Goal: Task Accomplishment & Management: Complete application form

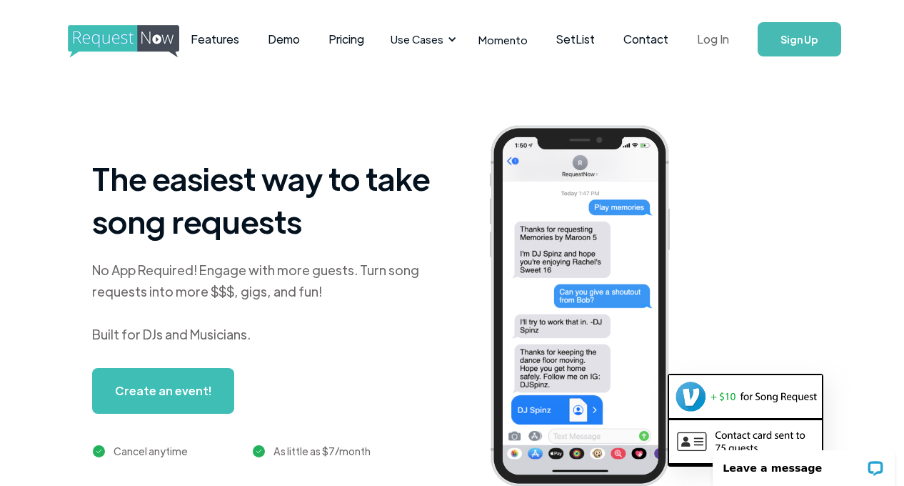
click at [714, 44] on link "Log In" at bounding box center [713, 39] width 61 height 50
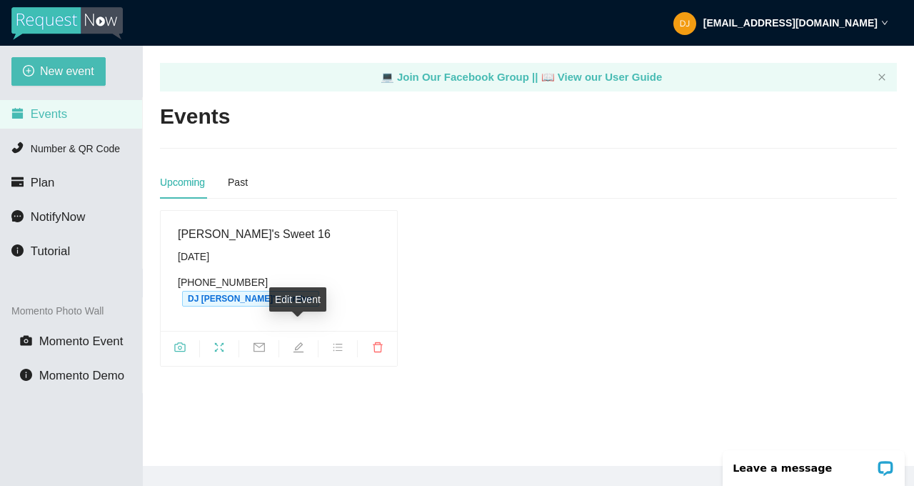
click at [303, 342] on icon "edit" at bounding box center [299, 347] width 10 height 10
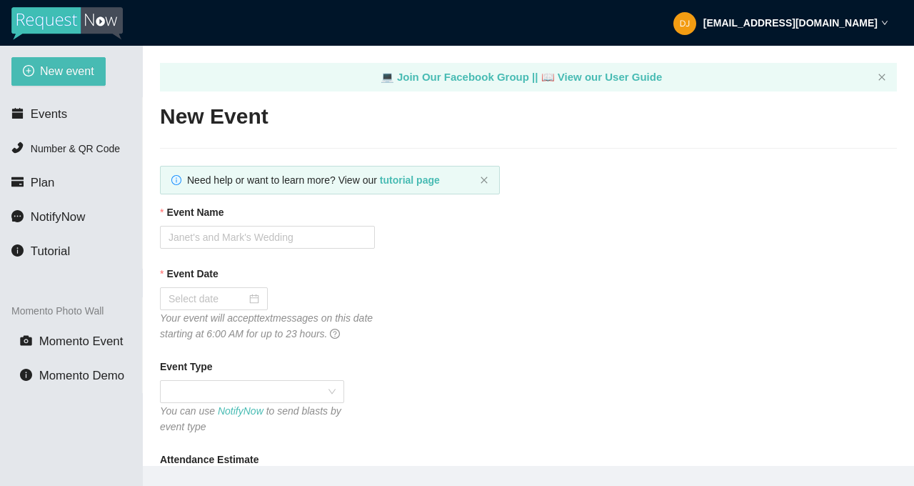
type textarea "[URL][DOMAIN_NAME]"
type input "[PERSON_NAME]'s Sweet 16"
type input "[DATE]"
type input "150"
checkbox input "true"
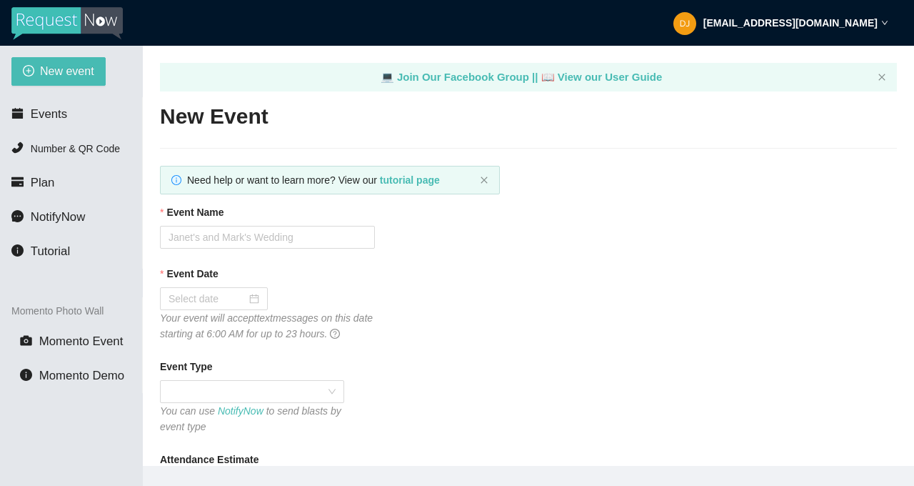
type textarea "[URL][DOMAIN_NAME]"
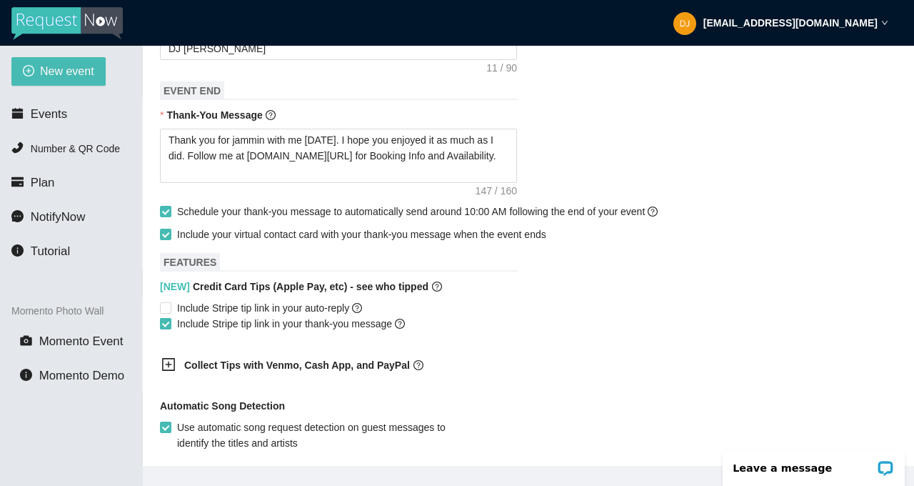
scroll to position [614, 0]
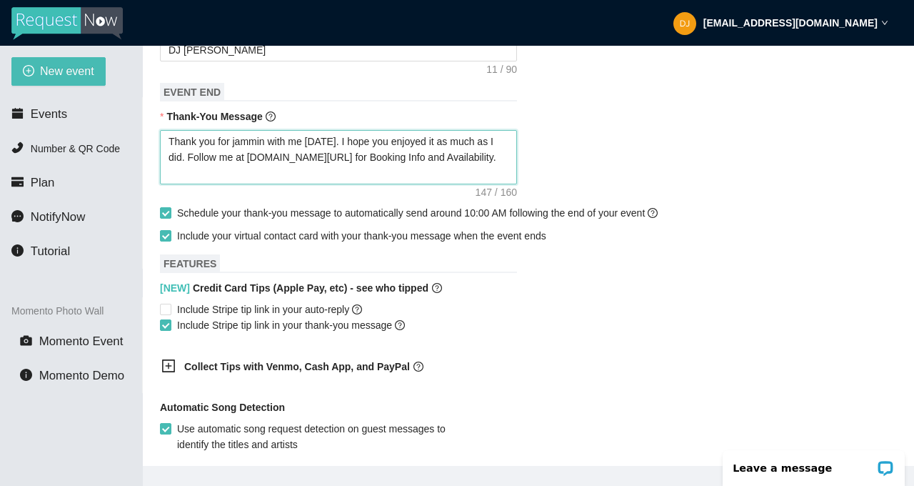
drag, startPoint x: 182, startPoint y: 141, endPoint x: 124, endPoint y: 58, distance: 101.0
click at [124, 58] on section "New event Events Number & QR Code Plan NotifyNow Tutorial Momento Photo Wall Mo…" at bounding box center [457, 289] width 914 height 486
type textarea "TFollow me at [DOMAIN_NAME][URL] for Booking Info and Availability."
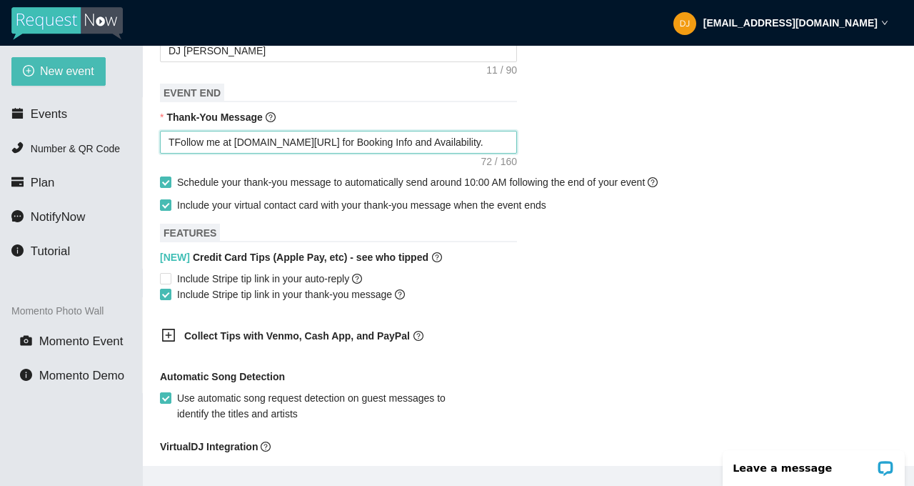
type textarea "ThFollow me at [DOMAIN_NAME][URL] for Booking Info and Availability."
type textarea "ThaFollow me at [DOMAIN_NAME][URL] for Booking Info and Availability."
type textarea "ThanFollow me at [DOMAIN_NAME][URL] for Booking Info and Availability."
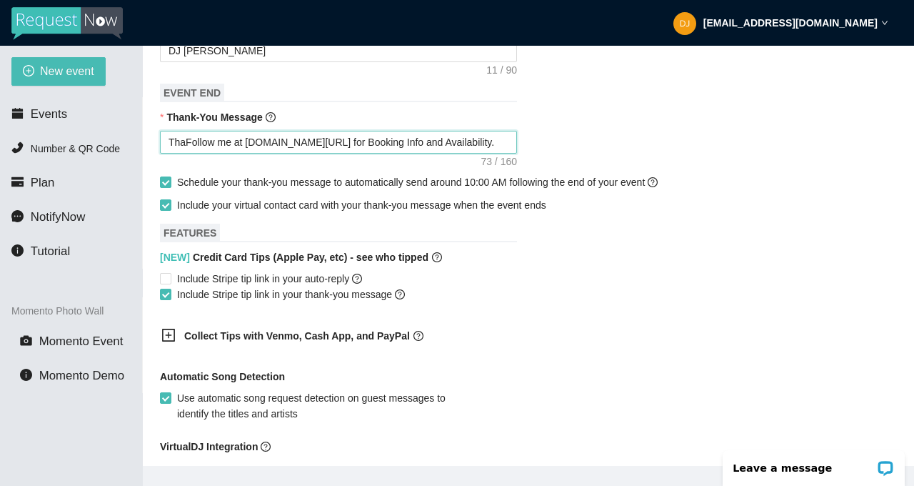
type textarea "ThanFollow me at [DOMAIN_NAME][URL] for Booking Info and Availability."
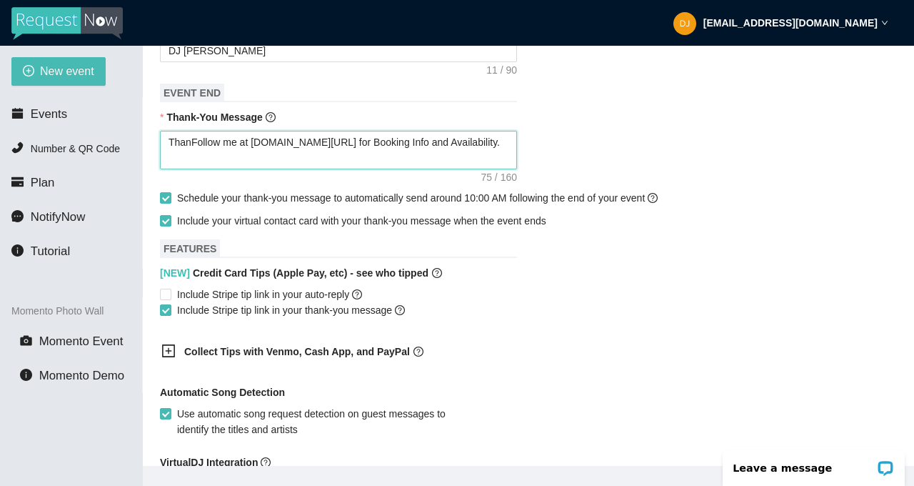
type textarea "ThankFollow me at [DOMAIN_NAME][URL] for Booking Info and Availability."
type textarea "ThanksFollow me at [DOMAIN_NAME][URL] for Booking Info and Availability."
type textarea "Thanks Follow me at [DOMAIN_NAME][URL] for Booking Info and Availability."
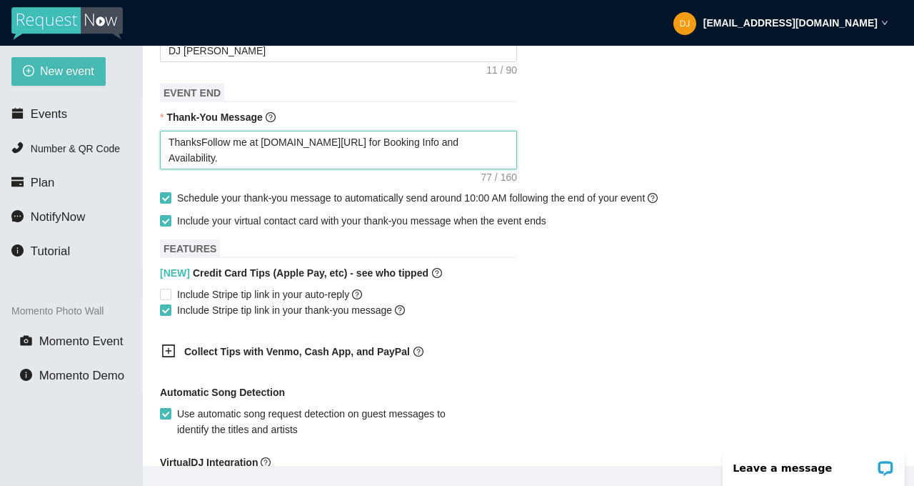
type textarea "Thanks Follow me at [DOMAIN_NAME][URL] for Booking Info and Availability."
type textarea "Thanks fFollow me at [DOMAIN_NAME][URL] for Booking Info and Availability."
type textarea "Thanks foFollow me at [DOMAIN_NAME][URL] for Booking Info and Availability."
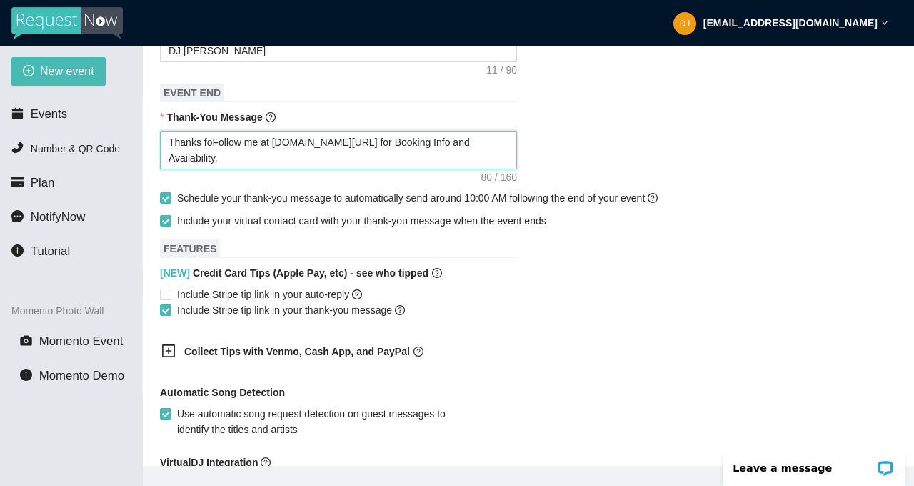
type textarea "Thanks forFollow me at [DOMAIN_NAME][URL] for Booking Info and Availability."
type textarea "Thanks for Follow me at [DOMAIN_NAME][URL] for Booking Info and Availability."
type textarea "Thanks for cFollow me at [DOMAIN_NAME][URL] for Booking Info and Availability."
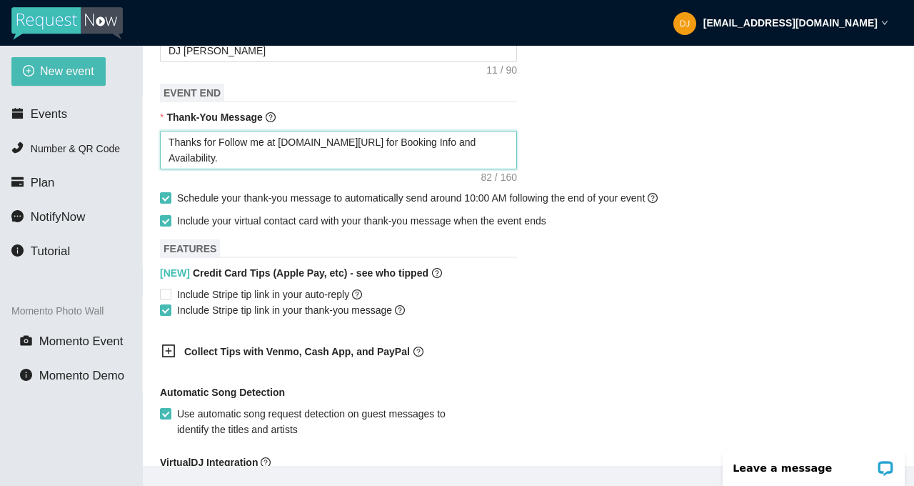
type textarea "Thanks for cFollow me at [DOMAIN_NAME][URL] for Booking Info and Availability."
type textarea "Thanks for ceFollow me at [DOMAIN_NAME][URL] for Booking Info and Availability."
type textarea "Thanks for celFollow me at [DOMAIN_NAME][URL] for Booking Info and Availability."
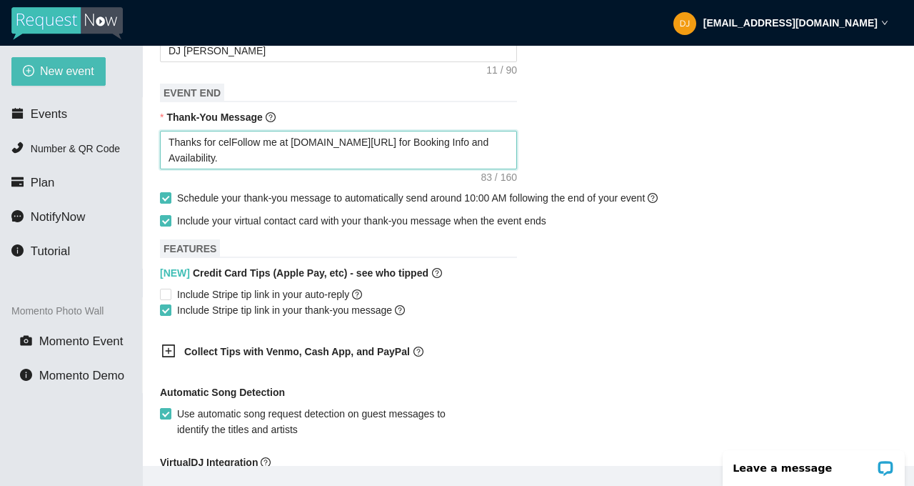
type textarea "Thanks for celeFollow me at [DOMAIN_NAME][URL] for Booking Info and Availabilit…"
type textarea "Thanks for celebFollow me at [DOMAIN_NAME][URL] for Booking Info and Availabili…"
type textarea "Thanks for celebrFollow me at [DOMAIN_NAME][URL] for Booking Info and Availabil…"
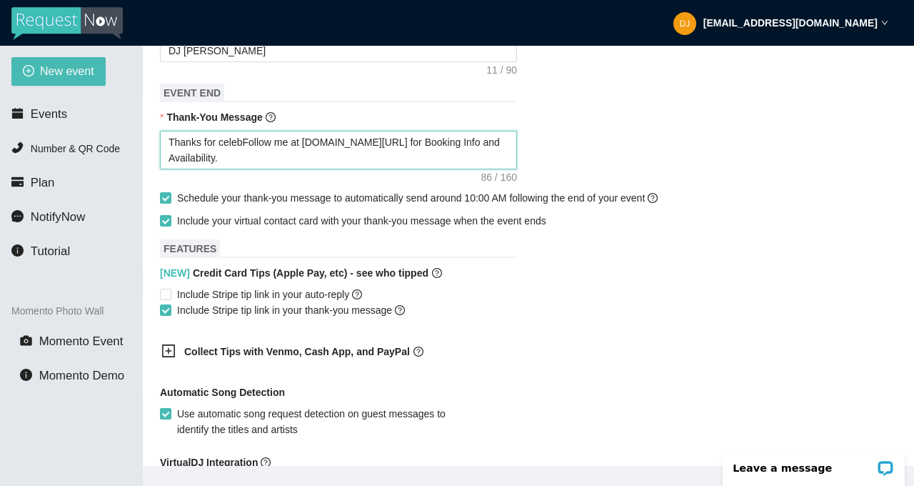
type textarea "Thanks for celebrFollow me at [DOMAIN_NAME][URL] for Booking Info and Availabil…"
type textarea "Thanks for celebraFollow me at [DOMAIN_NAME][URL] for Booking Info and Availabi…"
type textarea "Thanks for celebraiFollow me at [DOMAIN_NAME][URL] for Booking Info and Availab…"
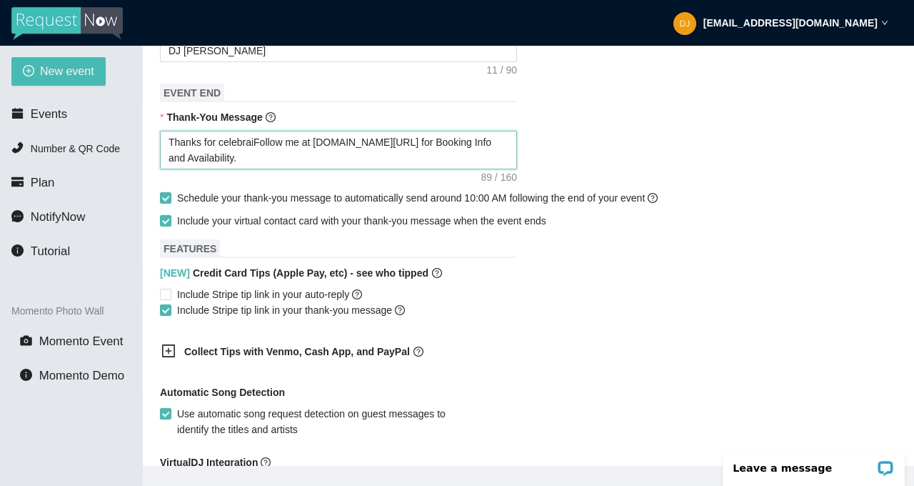
type textarea "Thanks for celebrainFollow me at [DOMAIN_NAME][URL] for Booking Info and Availa…"
type textarea "Thanks for celebraingFollow me at [DOMAIN_NAME][URL] for Booking Info and Avail…"
type textarea "Thanks for celebrating Follow me at [DOMAIN_NAME][URL] for Booking Info and Ava…"
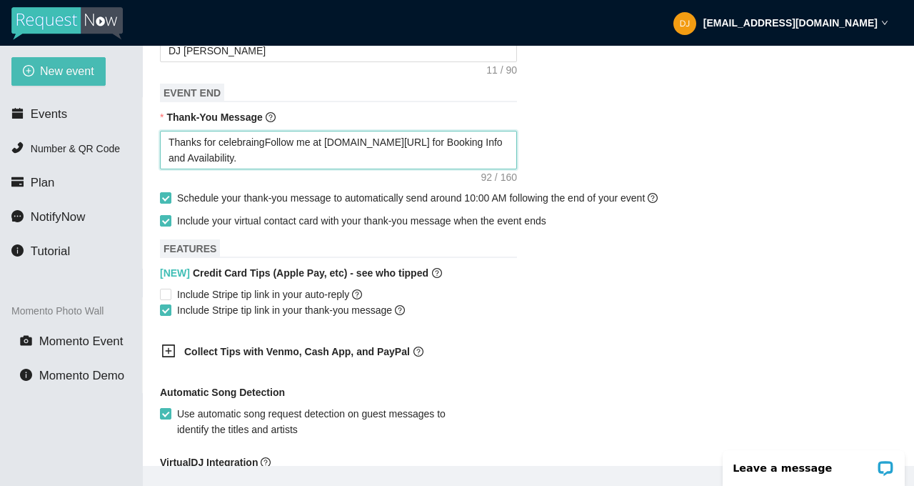
type textarea "Thanks for celebrating Follow me at [DOMAIN_NAME][URL] for Booking Info and Ava…"
type textarea "Thanks for celebrating AFollow me at [DOMAIN_NAME][URL] for Booking Info and Av…"
type textarea "Thanks for celebrating [PERSON_NAME] me at [DOMAIN_NAME][URL] for Booking Info …"
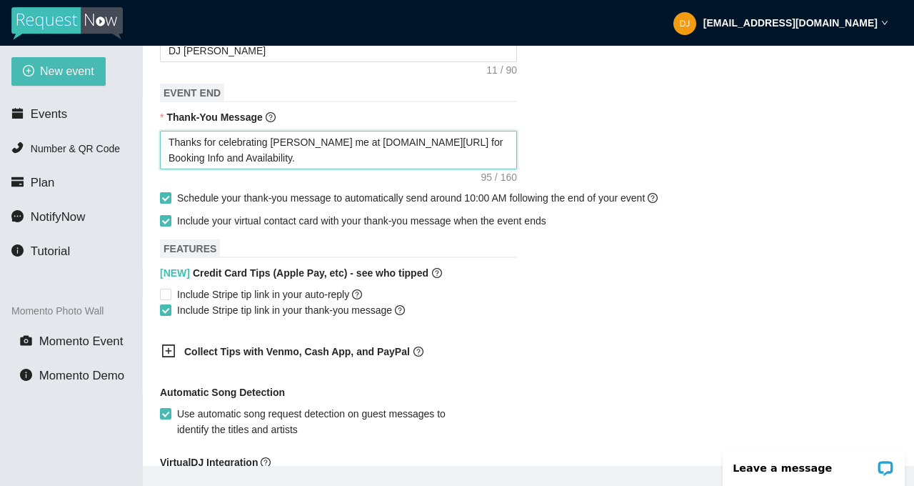
type textarea "Thanks for celebrating AubFollow me at [DOMAIN_NAME][URL] for Booking Info and …"
type textarea "Thanks for celebrating AubrFollow me at [DOMAIN_NAME][URL] for Booking Info and…"
type textarea "Thanks for celebrating [PERSON_NAME] me at [DOMAIN_NAME][URL] for Booking Info …"
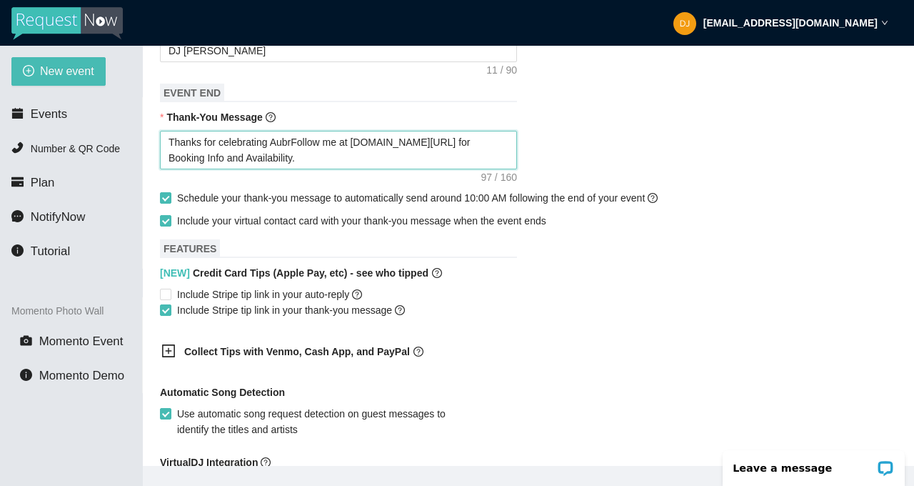
type textarea "Thanks for celebrating [PERSON_NAME] me at [DOMAIN_NAME][URL] for Booking Info …"
type textarea "Thanks for celebrating AubreeFollow me at [DOMAIN_NAME][URL] for Booking Info a…"
type textarea "Thanks for celebrating Aubree;Follow me at [DOMAIN_NAME][URL] for Booking Info …"
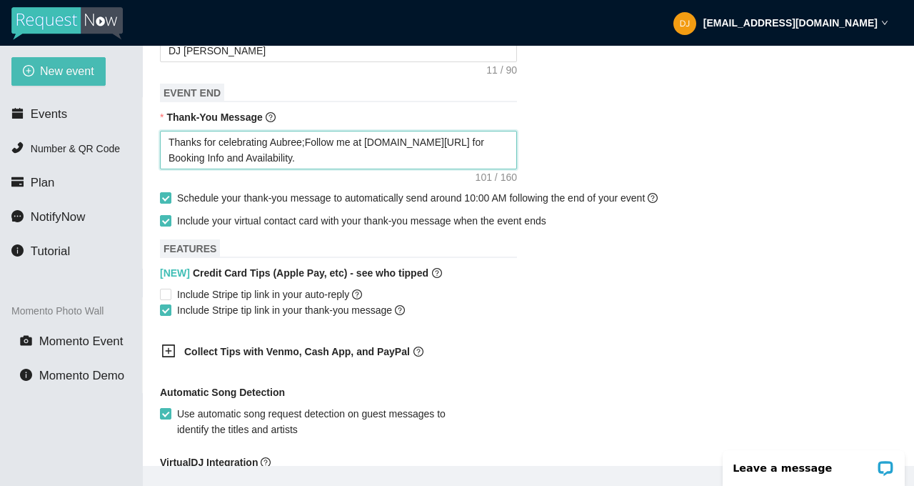
type textarea "Thanks for celebrating [PERSON_NAME];sFollow me at [DOMAIN_NAME][URL] for Booki…"
type textarea "Thanks for celebrating [PERSON_NAME];s Follow me at [DOMAIN_NAME][URL] for Book…"
type textarea "Thanks for celebrating [PERSON_NAME];sFollow me at [DOMAIN_NAME][URL] for Booki…"
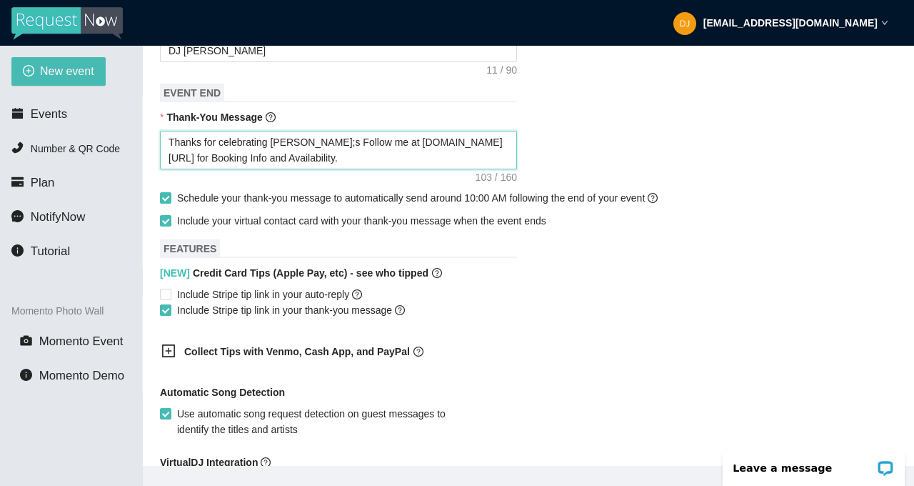
type textarea "Thanks for celebrating [PERSON_NAME];sFollow me at [DOMAIN_NAME][URL] for Booki…"
type textarea "Thanks for celebrating Aubree;Follow me at [DOMAIN_NAME][URL] for Booking Info …"
type textarea "Thanks for celebrating AubreeFollow me at [DOMAIN_NAME][URL] for Booking Info a…"
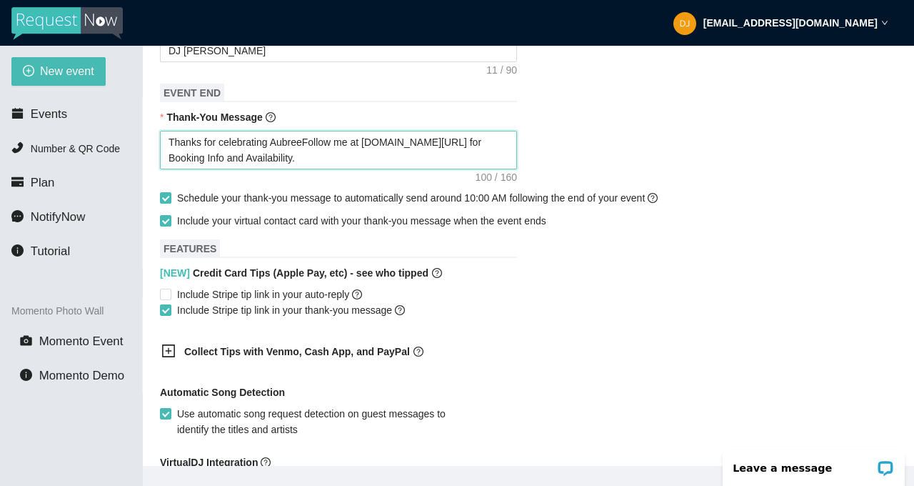
type textarea "Thanks for celebrating [PERSON_NAME] me at [DOMAIN_NAME][URL] for Booking Info …"
type textarea "Thanks for celebrating [PERSON_NAME]'s Follow me at [DOMAIN_NAME][URL] for Book…"
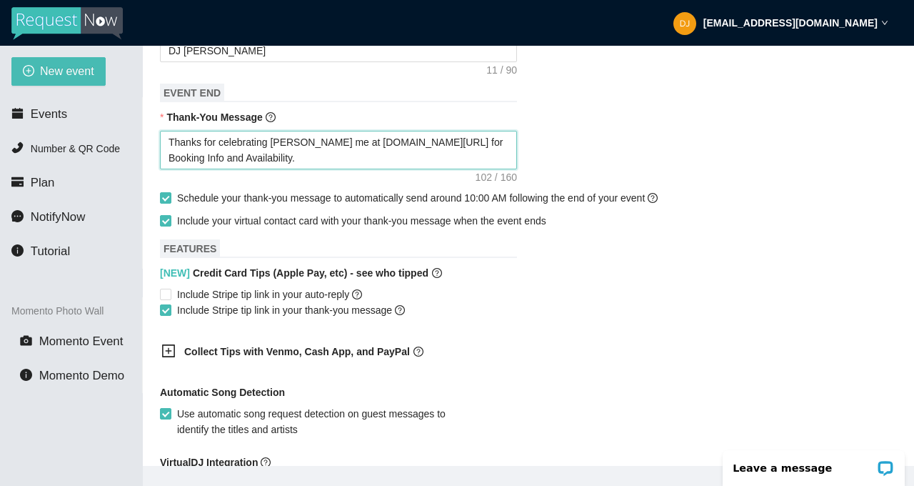
type textarea "Thanks for celebrating [PERSON_NAME]'s Follow me at [DOMAIN_NAME][URL] for Book…"
type textarea "Thanks for celebrating [PERSON_NAME]'s sFollow me at [DOMAIN_NAME][URL] for Boo…"
type textarea "Thanks for celebrating [PERSON_NAME]'s spFollow me at [DOMAIN_NAME][URL] for Bo…"
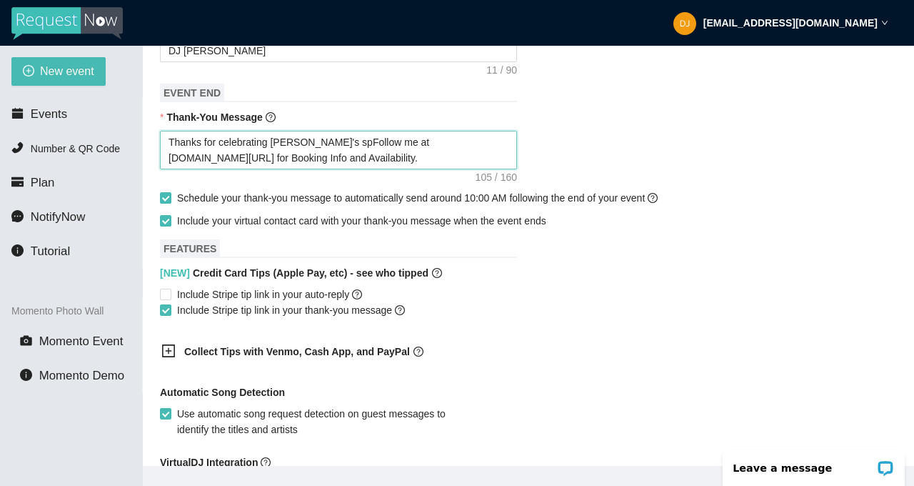
type textarea "Thanks for celebrating [PERSON_NAME]'s speFollow me at [DOMAIN_NAME][URL] for B…"
type textarea "Thanks for celebrating [PERSON_NAME]'s specFollow me at [DOMAIN_NAME][URL] for …"
type textarea "Thanks for celebrating [PERSON_NAME]'s speciFollow me at [DOMAIN_NAME][URL] for…"
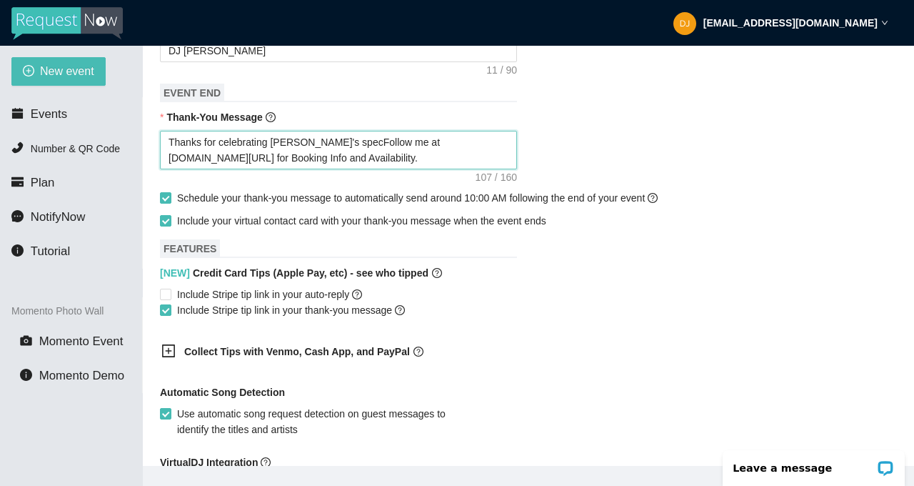
type textarea "Thanks for celebrating [PERSON_NAME]'s speciFollow me at [DOMAIN_NAME][URL] for…"
type textarea "Thanks for celebrating [PERSON_NAME]'s speciaFollow me at [DOMAIN_NAME][URL] fo…"
type textarea "Thanks for celebrating Aubree's speciaFollow me at facebook.com/djericjamz for …"
type textarea "Thanks for celebrating Aubree's specialFollow me at facebook.com/djericjamz for…"
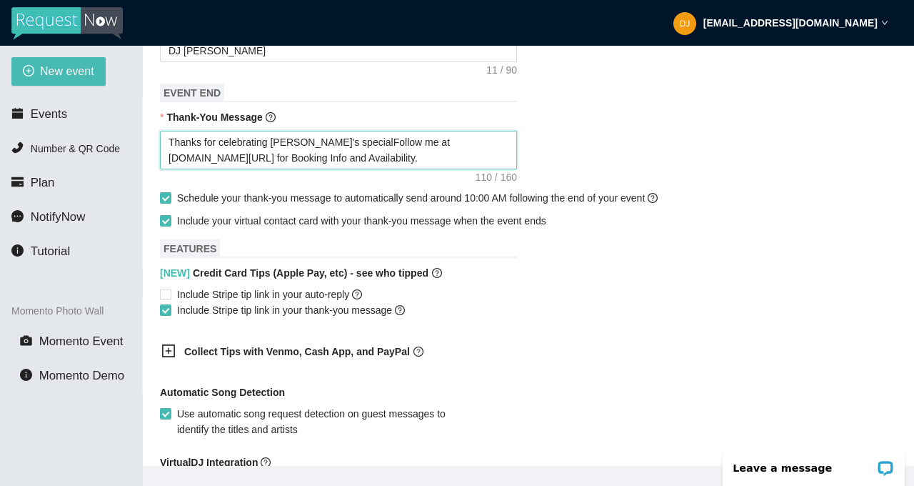
type textarea "Thanks for celebrating Aubree's special Follow me at facebook.com/djericjamz fo…"
type textarea "Thanks for celebrating Aubree's special dFollow me at facebook.com/djericjamz f…"
type textarea "Thanks for celebrating Aubree's special daFollow me at facebook.com/djericjamz …"
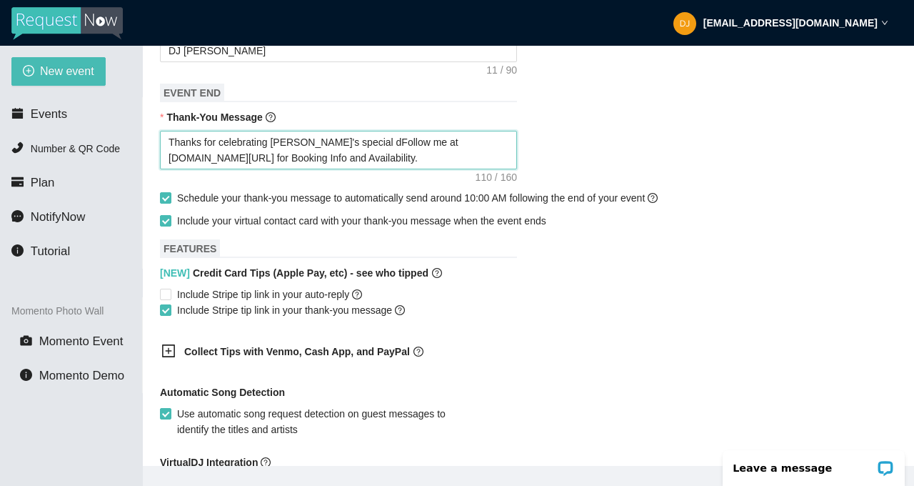
type textarea "Thanks for celebrating Aubree's special daFollow me at facebook.com/djericjamz …"
type textarea "Thanks for celebrating Aubree's special dayFollow me at facebook.com/djericjamz…"
type textarea "Thanks for celebrating Aubree's special day Follow me at facebook.com/djericjam…"
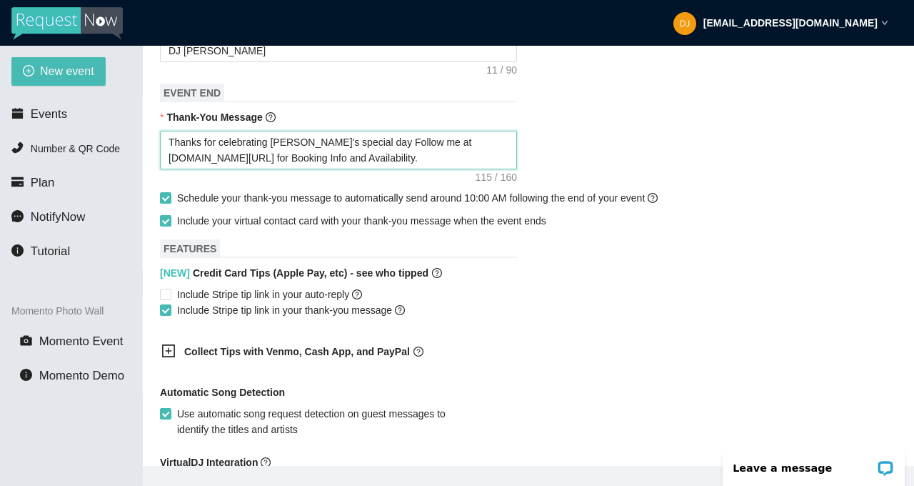
type textarea "Thanks for celebrating Aubree's special day wFollow me at facebook.com/djericja…"
type textarea "Thanks for celebrating Aubree's special day wiFollow me at facebook.com/djericj…"
type textarea "Thanks for celebrating Aubree's special day witFollow me at facebook.com/djeric…"
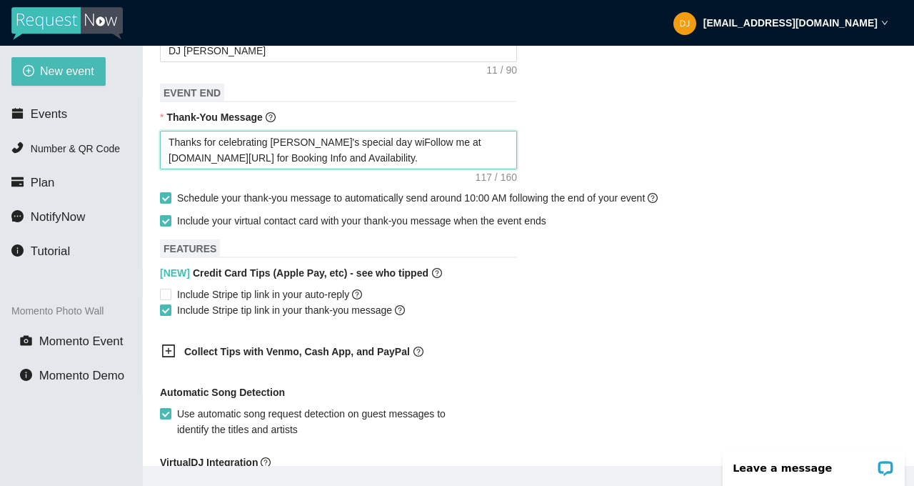
type textarea "Thanks for celebrating Aubree's special day witFollow me at facebook.com/djeric…"
type textarea "Thanks for celebrating Aubree's special day withFollow me at facebook.com/djeri…"
type textarea "Thanks for celebrating Aubree's special day with Follow me at facebook.com/djer…"
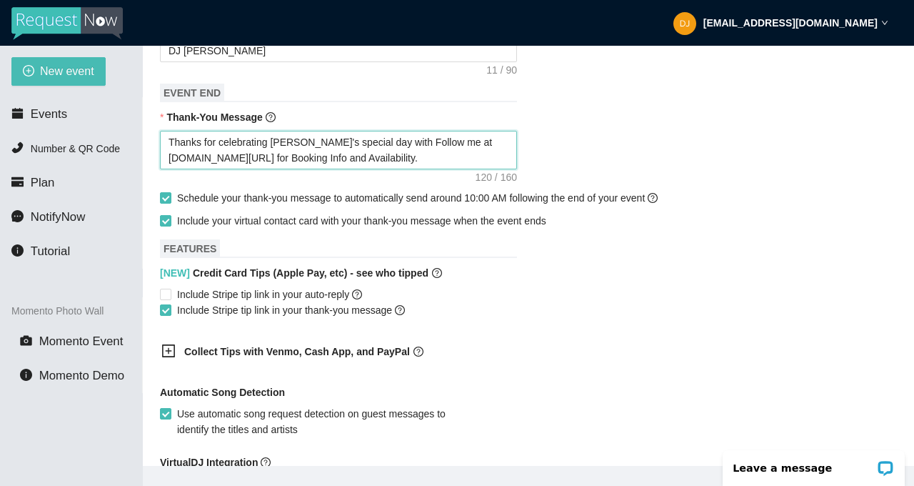
type textarea "Thanks for celebrating Aubree's special day with uFollow me at facebook.com/dje…"
type textarea "Thanks for celebrating Aubree's special day with usFollow me at facebook.com/dj…"
type textarea "Thanks for celebrating Aubree's special day with uFollow me at facebook.com/dje…"
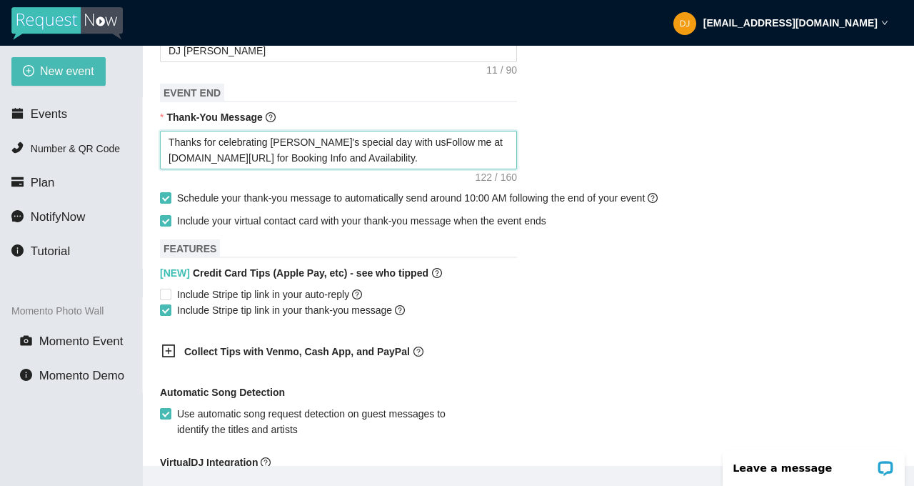
type textarea "Thanks for celebrating Aubree's special day with uFollow me at facebook.com/dje…"
type textarea "Thanks for celebrating Aubree's special day with Follow me at facebook.com/djer…"
type textarea "Thanks for celebrating Aubree's special day withFollow me at facebook.com/djeri…"
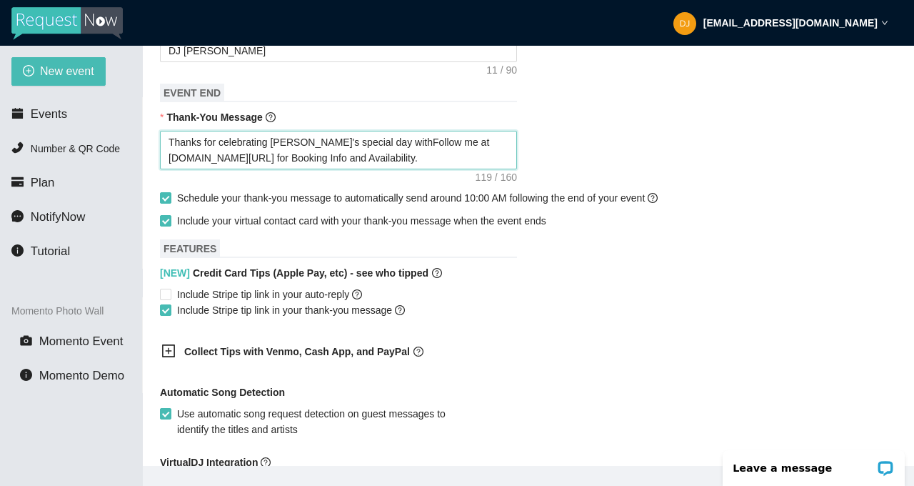
type textarea "Thanks for celebrating Aubree's special day with Follow me at facebook.com/djer…"
type textarea "Thanks for celebrating Aubree's special day with aFollow me at facebook.com/dje…"
type textarea "Thanks for celebrating Aubree's special day with alFollow me at facebook.com/dj…"
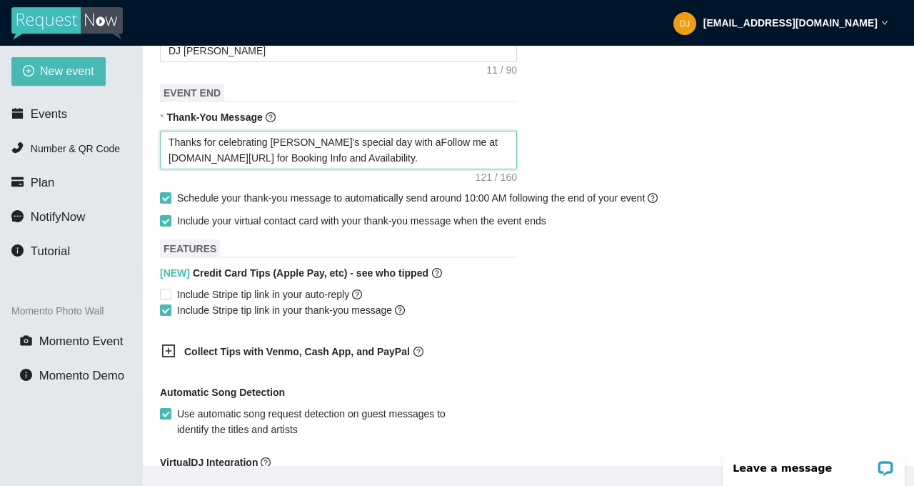
type textarea "Thanks for celebrating Aubree's special day with alFollow me at facebook.com/dj…"
type textarea "Thanks for celebrating Aubree's special day with allFollow me at facebook.com/d…"
type textarea "Thanks for celebrating Aubree's special day with all Follow me at facebook.com/…"
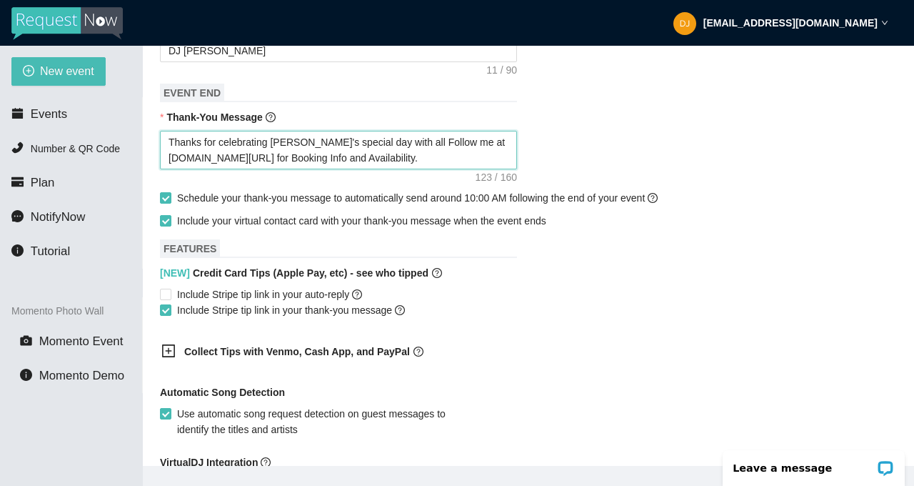
type textarea "Thanks for celebrating Aubree's special day with all oFollow me at facebook.com…"
type textarea "Thanks for celebrating Aubree's special day with all ofFollow me at facebook.co…"
type textarea "Thanks for celebrating Aubree's special day with all of Follow me at facebook.c…"
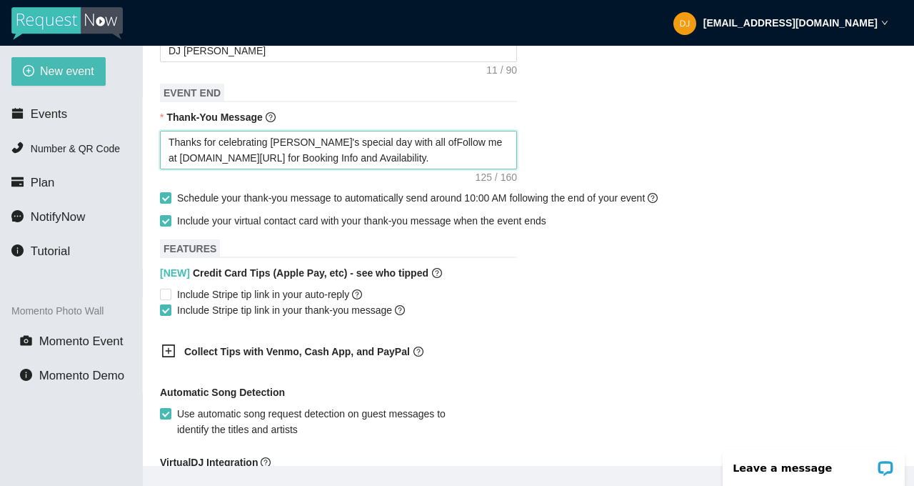
type textarea "Thanks for celebrating Aubree's special day with all of Follow me at facebook.c…"
type textarea "Thanks for celebrating Aubree's special day with all of uFollow me at facebook.…"
type textarea "Thanks for celebrating Aubree's special day with all of usFollow me at facebook…"
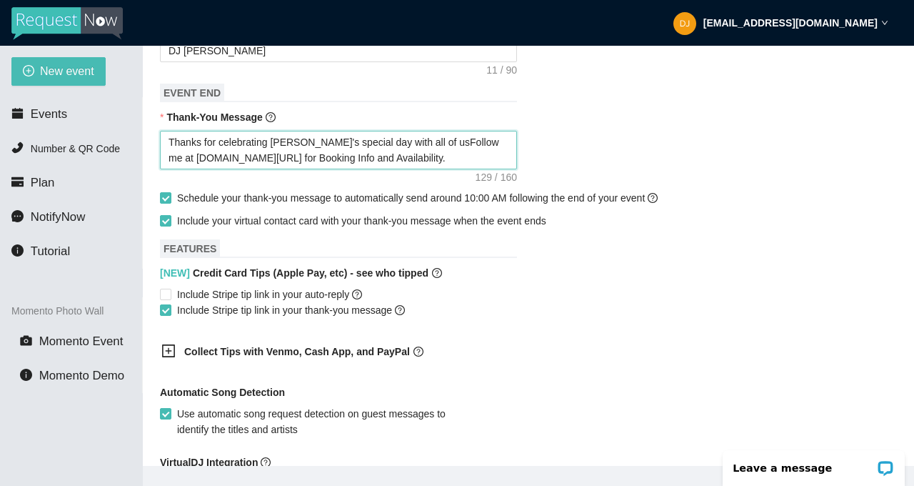
type textarea "Thanks for celebrating Aubree's special day with all of us.Follow me at faceboo…"
type textarea "Thanks for celebrating Aubree's special day with all of us. Follow me at facebo…"
drag, startPoint x: 454, startPoint y: 173, endPoint x: 436, endPoint y: 159, distance: 22.4
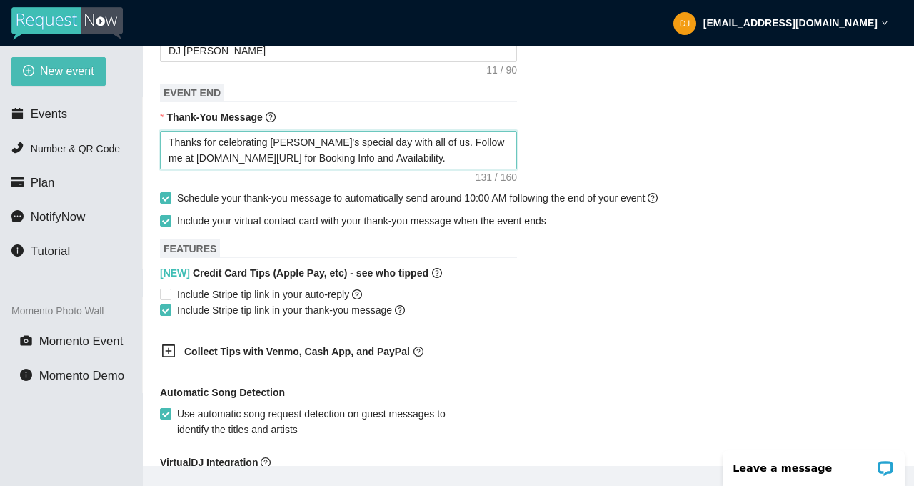
click at [436, 159] on textarea "Thanks for celebrating Aubree's special day with all of us. Follow me at facebo…" at bounding box center [338, 150] width 357 height 39
type textarea "Thanks for celebrating Aubree's special day with all of us."
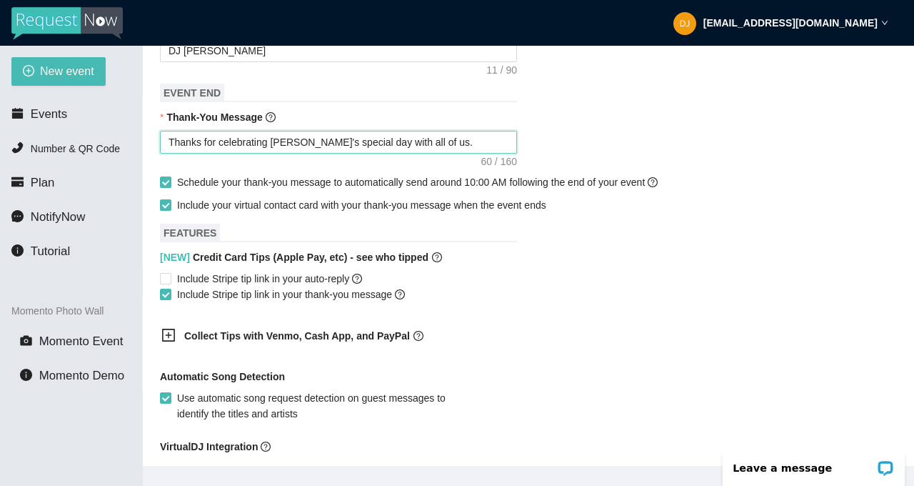
type textarea "Thanks for celebrating Aubree's special day with all of us."
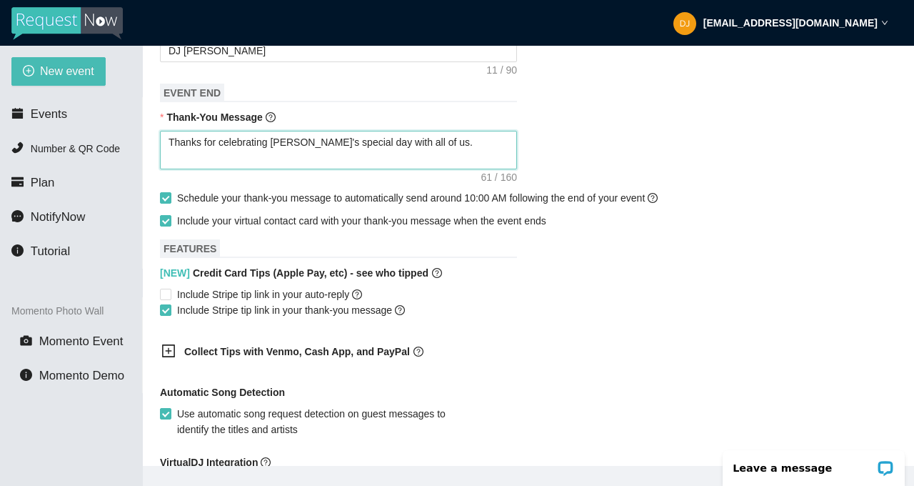
type textarea "Thanks for celebrating Aubree's special day with all of us. j"
type textarea "Thanks for celebrating Aubree's special day with all of us."
type textarea "Thanks for celebrating Aubree's special day with all of us. D"
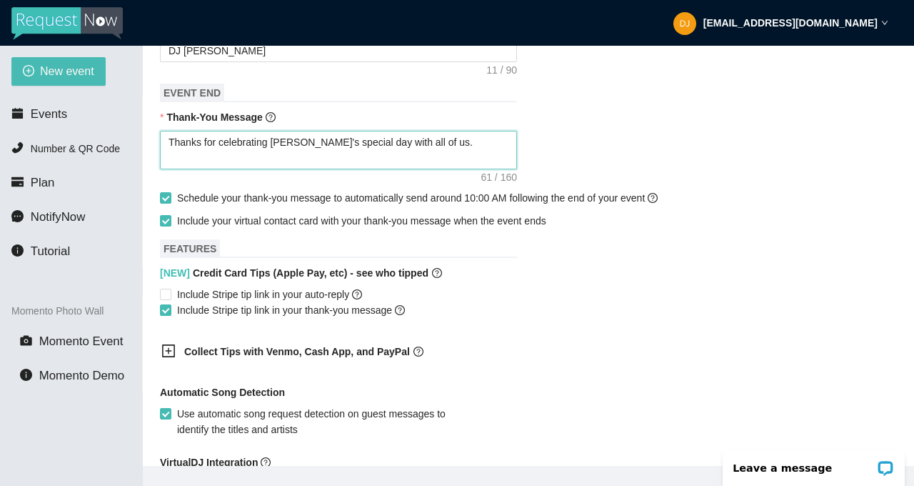
type textarea "Thanks for celebrating Aubree's special day with all of us. D"
type textarea "Thanks for celebrating Aubree's special day with all of us. DJ"
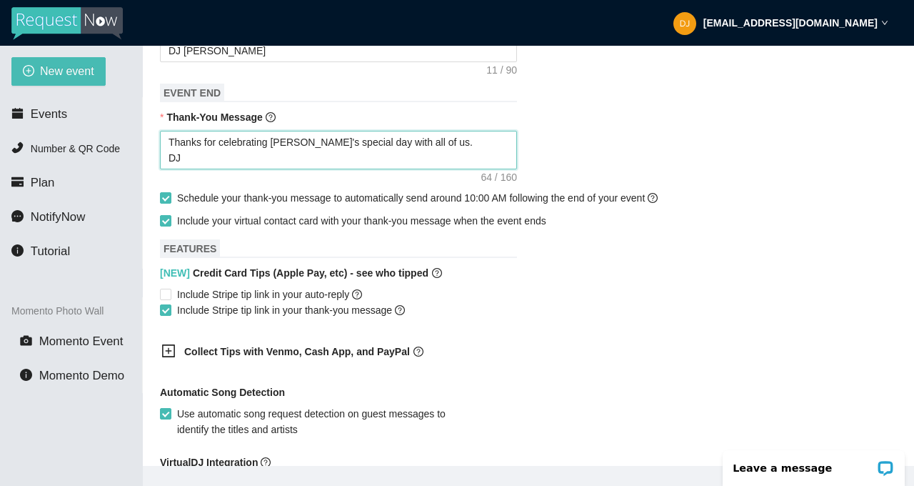
type textarea "Thanks for celebrating Aubree's special day with all of us. DJ"
type textarea "Thanks for celebrating Aubree's special day with all of us. D"
type textarea "Thanks for celebrating Aubree's special day with all of us."
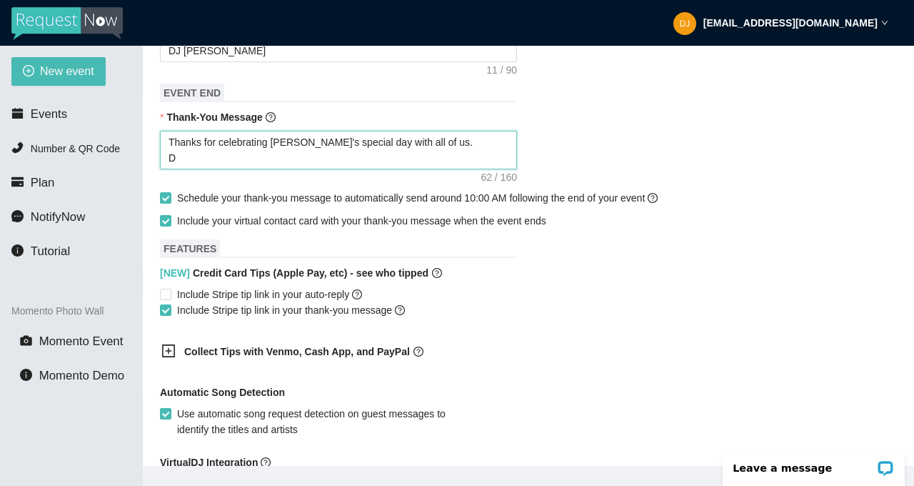
type textarea "Thanks for celebrating Aubree's special day with all of us."
type textarea "Thanks for celebrating Aubree's special day with all of us. w"
type textarea "Thanks for celebrating Aubree's special day with all of us. ww"
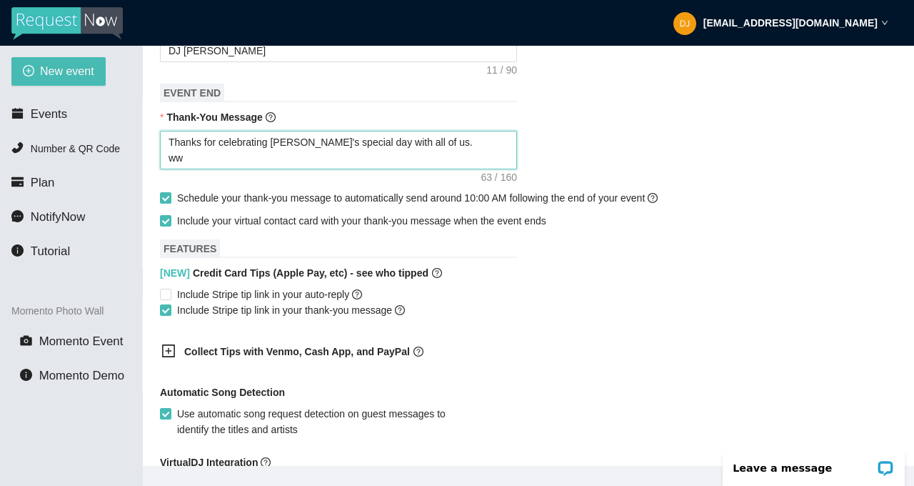
type textarea "Thanks for celebrating Aubree's special day with all of us. www"
type textarea "Thanks for celebrating Aubree's special day with all of us. www."
type textarea "Thanks for celebrating Aubree's special day with all of us. www.d"
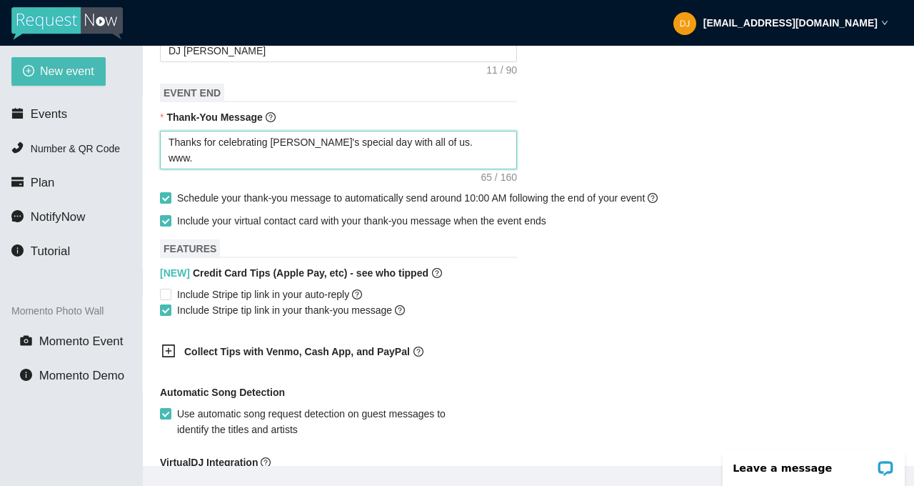
type textarea "Thanks for celebrating Aubree's special day with all of us. www.d"
type textarea "Thanks for celebrating Aubree's special day with all of us. www.dj"
type textarea "Thanks for celebrating Aubree's special day with all of us. www.dje"
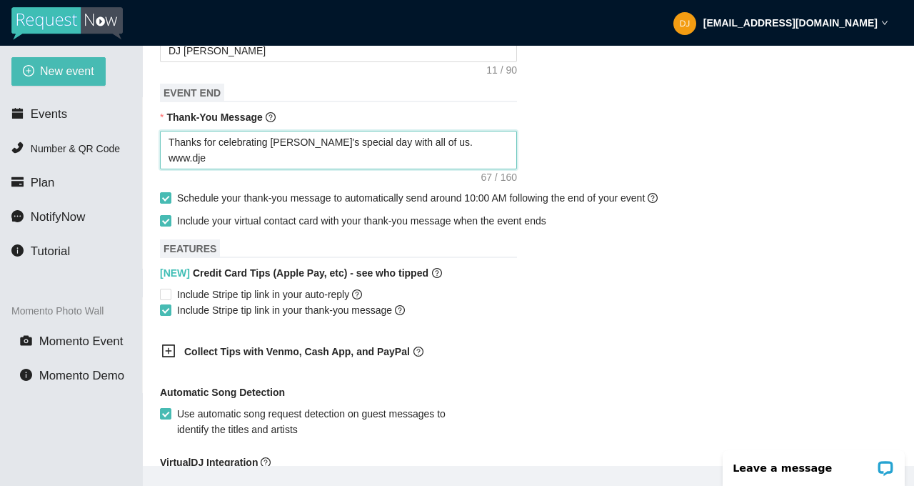
type textarea "Thanks for celebrating Aubree's special day with all of us. www.djer"
type textarea "Thanks for celebrating Aubree's special day with all of us. www.djeri"
type textarea "Thanks for celebrating Aubree's special day with all of us. www.djeric"
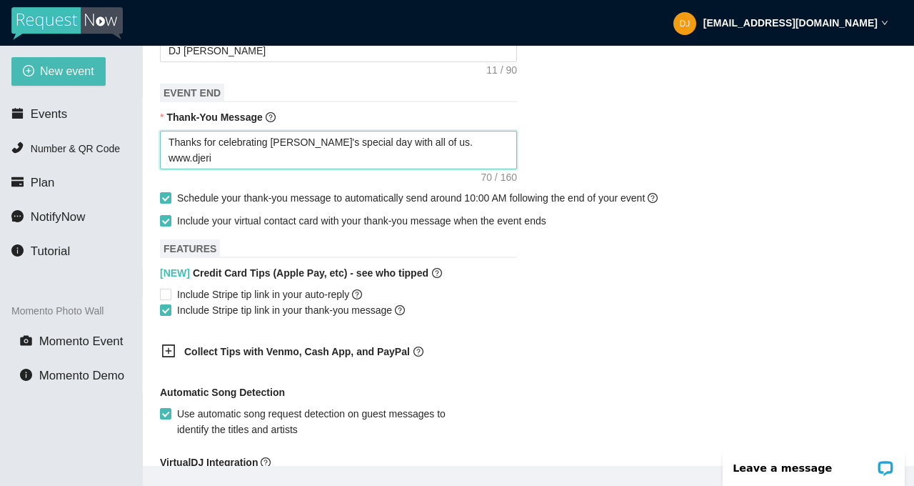
type textarea "Thanks for celebrating Aubree's special day with all of us. www.djeric"
type textarea "Thanks for celebrating Aubree's special day with all of us. www.djericj"
type textarea "Thanks for celebrating Aubree's special day with all of us. www.djericja"
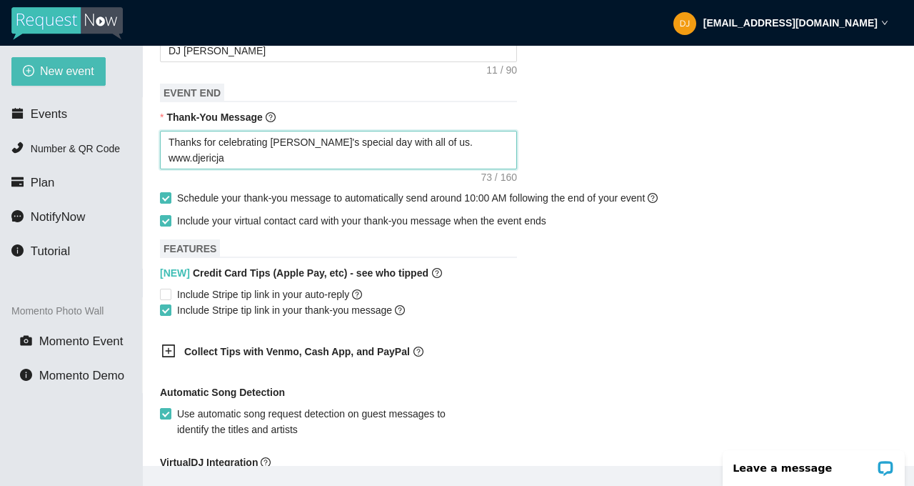
type textarea "Thanks for celebrating Aubree's special day with all of us. www.djericjam"
type textarea "Thanks for celebrating Aubree's special day with all of us. www.djericjamz"
type textarea "Thanks for celebrating Aubree's special day with all of us. www.djericjamz."
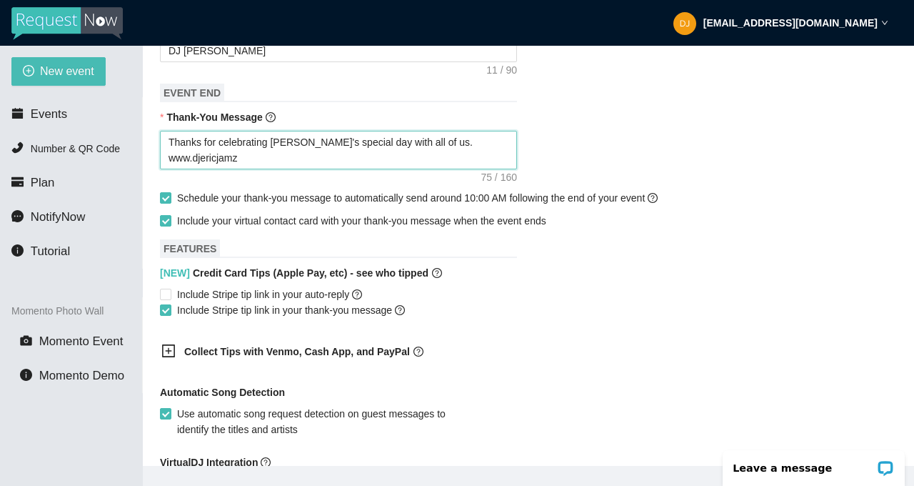
type textarea "Thanks for celebrating Aubree's special day with all of us. www.djericjamz."
type textarea "Thanks for celebrating Aubree's special day with all of us. www.djericjamz.c"
click at [443, 154] on textarea "Thanks for celebrating Aubree's special day with all of us. www.djericjamz.com …" at bounding box center [338, 150] width 357 height 39
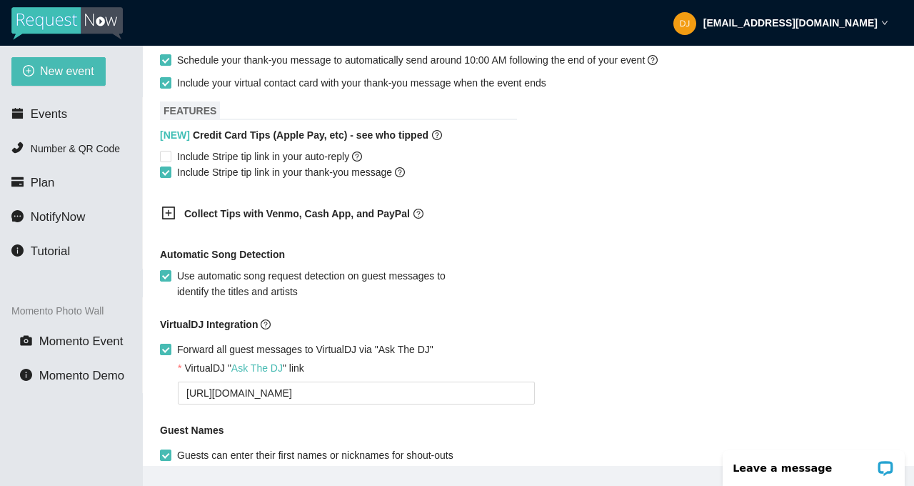
scroll to position [905, 0]
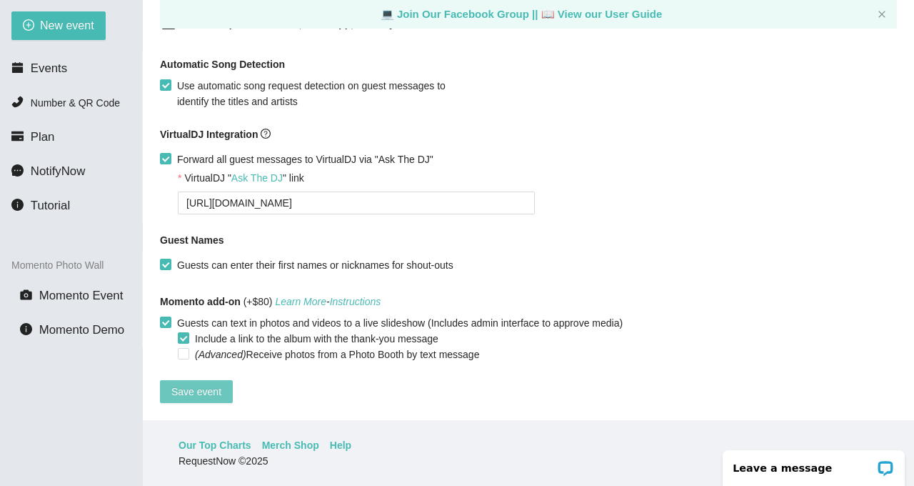
click at [206, 384] on span "Save event" at bounding box center [196, 392] width 50 height 16
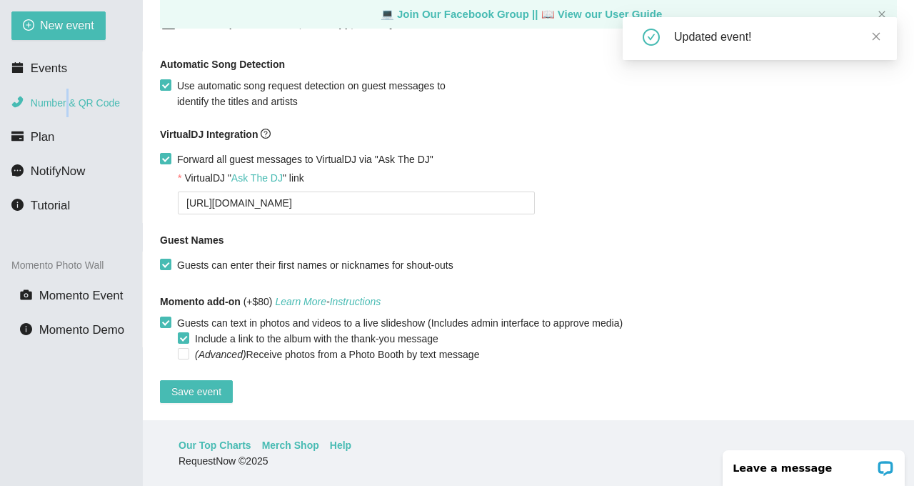
click at [71, 102] on span "Number & QR Code" at bounding box center [75, 102] width 89 height 11
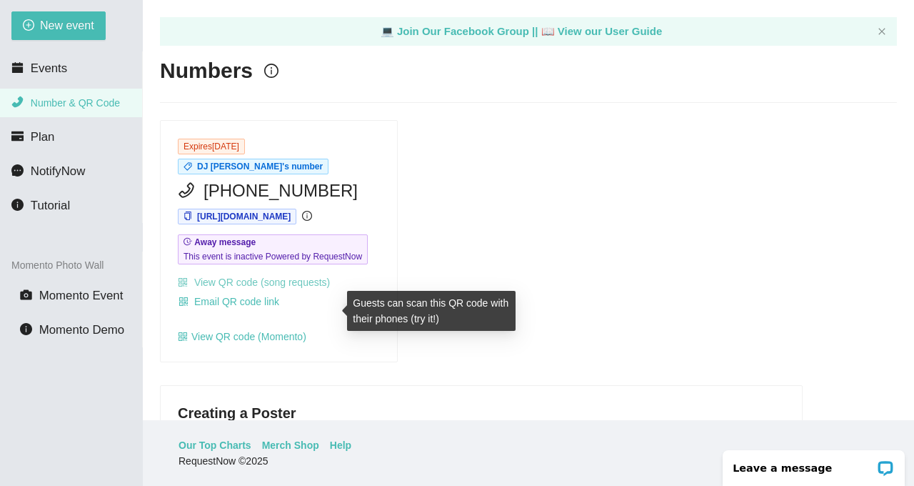
click at [264, 288] on link "View QR code (song requests)" at bounding box center [254, 281] width 152 height 11
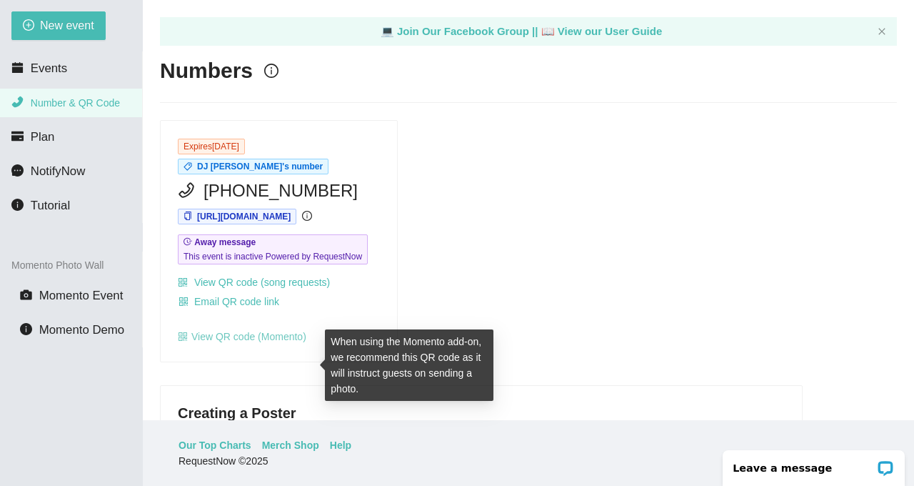
click at [243, 342] on link "View QR code (Momento)" at bounding box center [242, 336] width 129 height 11
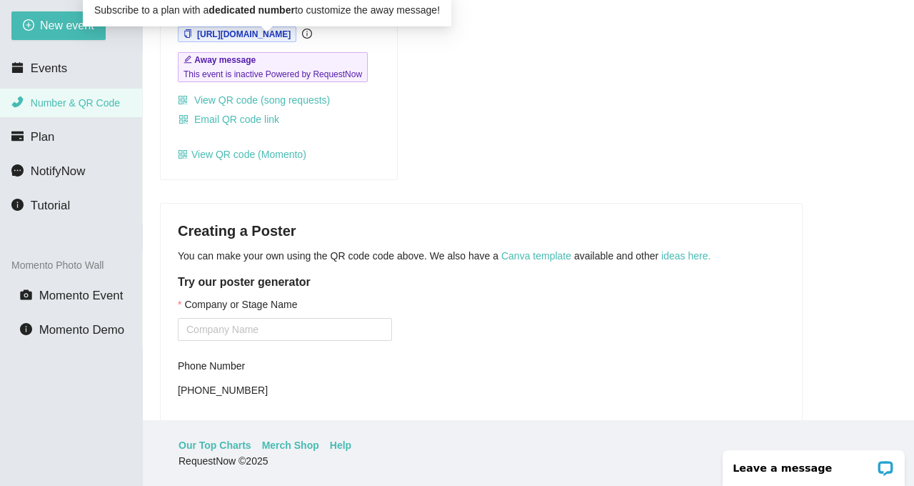
scroll to position [69, 0]
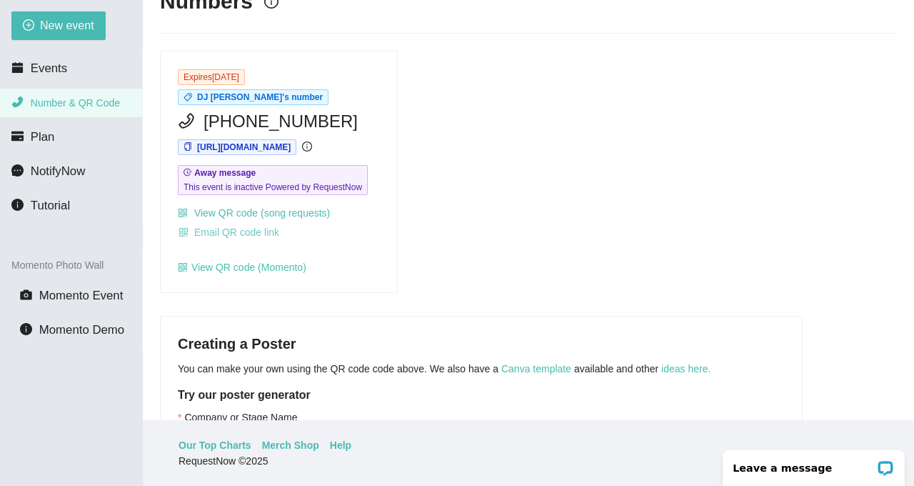
click at [256, 240] on span "Email QR code link" at bounding box center [236, 232] width 85 height 16
